Goal: Navigation & Orientation: Find specific page/section

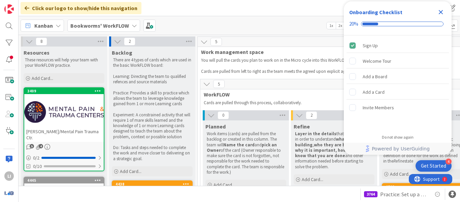
click at [442, 14] on icon "Close Checklist" at bounding box center [441, 12] width 4 height 4
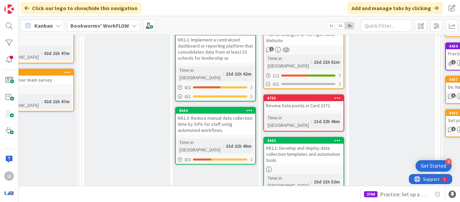
scroll to position [160, 119]
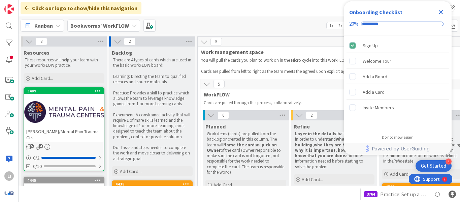
click at [443, 12] on icon "Close Checklist" at bounding box center [441, 12] width 8 height 8
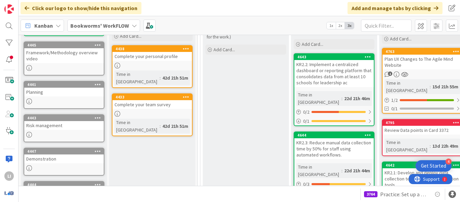
scroll to position [135, 0]
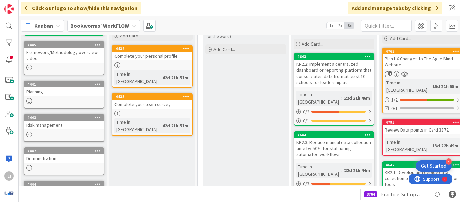
click at [106, 25] on b "Bookworms' WorkFLOW" at bounding box center [99, 25] width 59 height 7
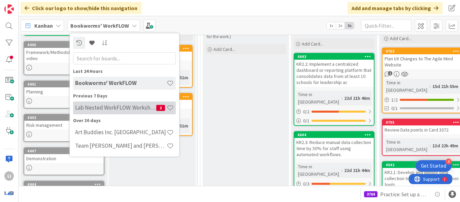
click at [116, 106] on h4 "Lab Nested WorkFLOW: Workshop" at bounding box center [115, 107] width 81 height 7
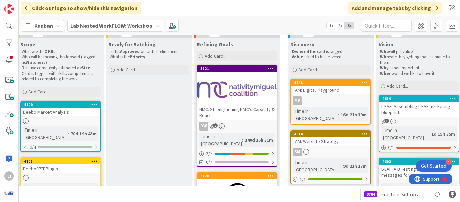
scroll to position [83, 362]
